Goal: Task Accomplishment & Management: Manage account settings

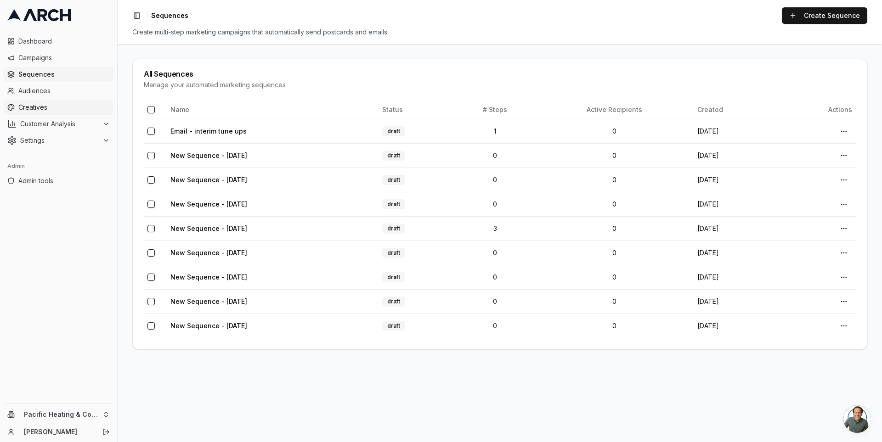
click at [69, 103] on span "Creatives" at bounding box center [63, 107] width 91 height 9
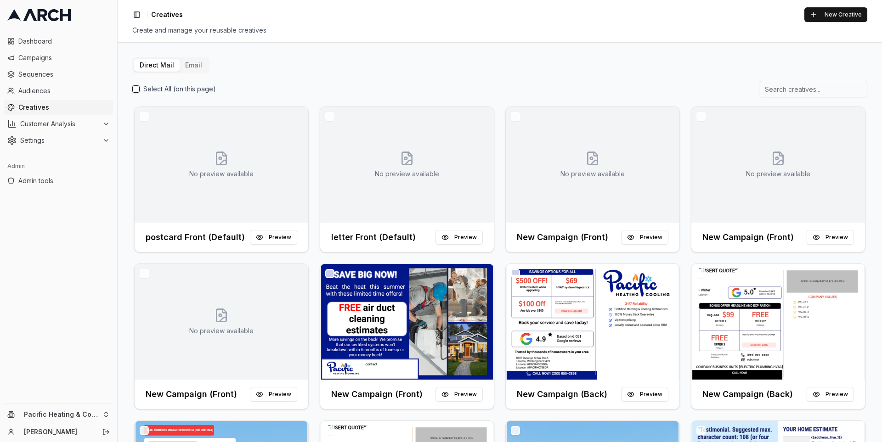
click at [196, 68] on button "Email" at bounding box center [194, 65] width 28 height 13
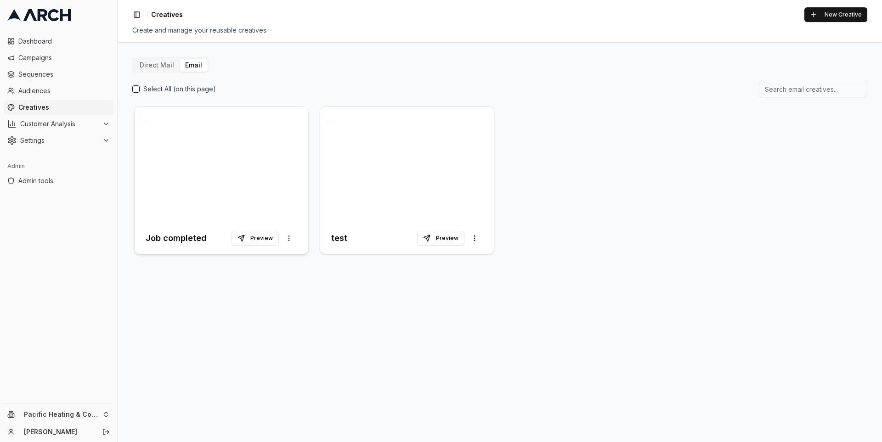
click at [216, 153] on div at bounding box center [222, 165] width 174 height 116
click at [88, 140] on span "Settings" at bounding box center [59, 140] width 79 height 9
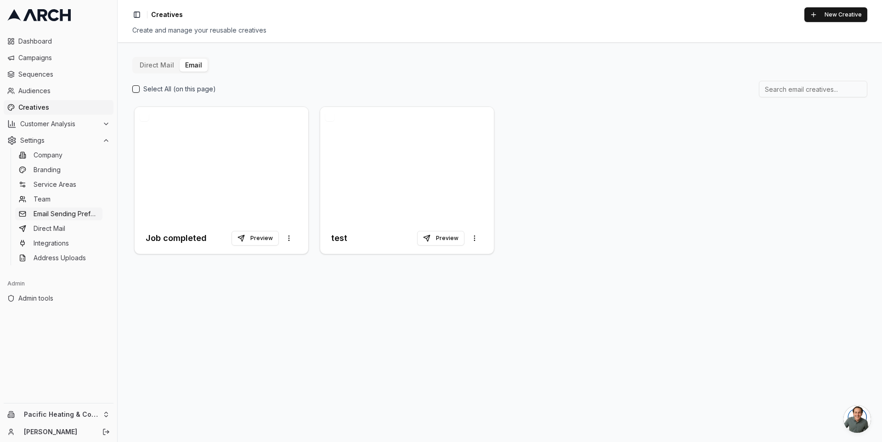
click at [85, 212] on span "Email Sending Preferences" at bounding box center [66, 213] width 65 height 9
